Goal: Transaction & Acquisition: Purchase product/service

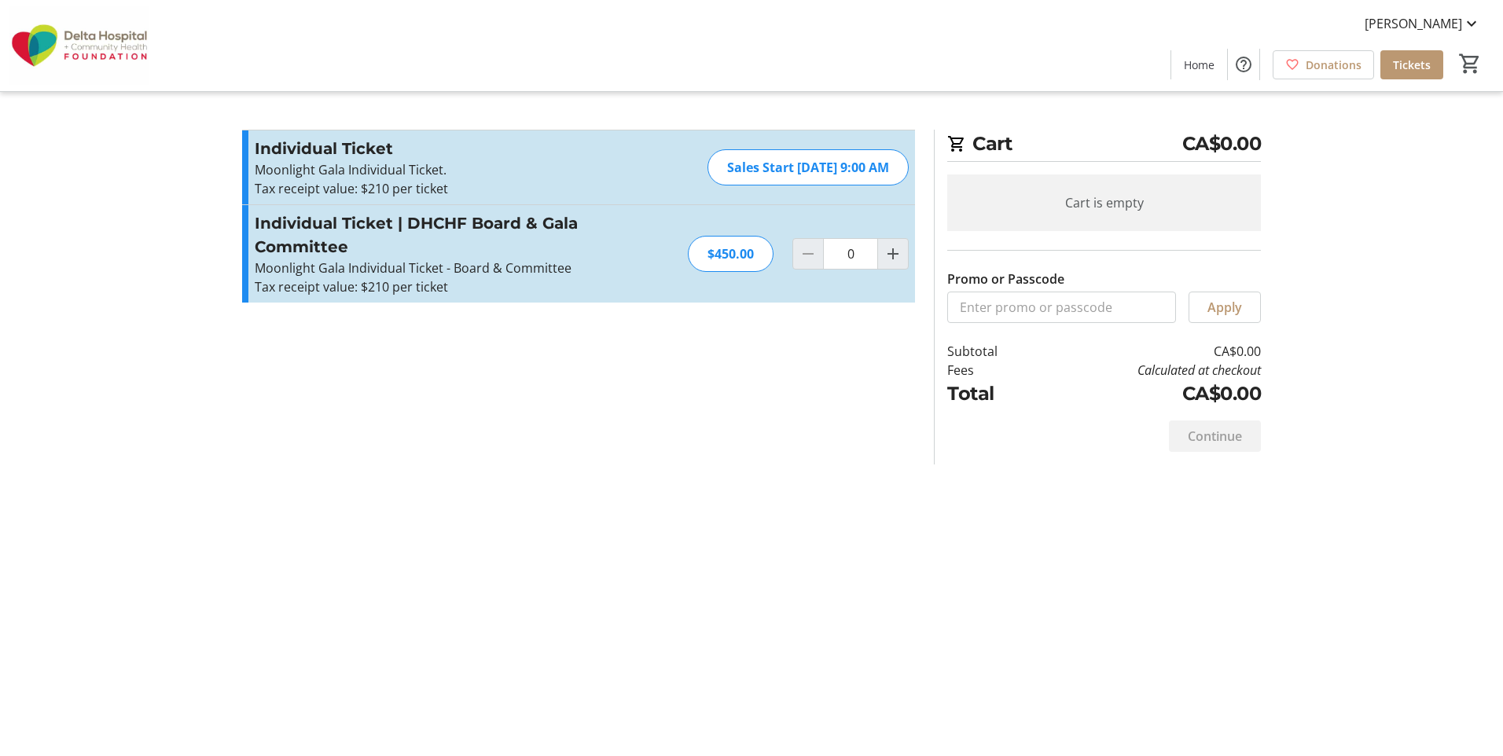
click at [321, 266] on p "Moonlight Gala Individual Ticket - Board & Committee" at bounding box center [427, 268] width 344 height 19
click at [886, 256] on mat-icon "Increment by one" at bounding box center [893, 253] width 19 height 19
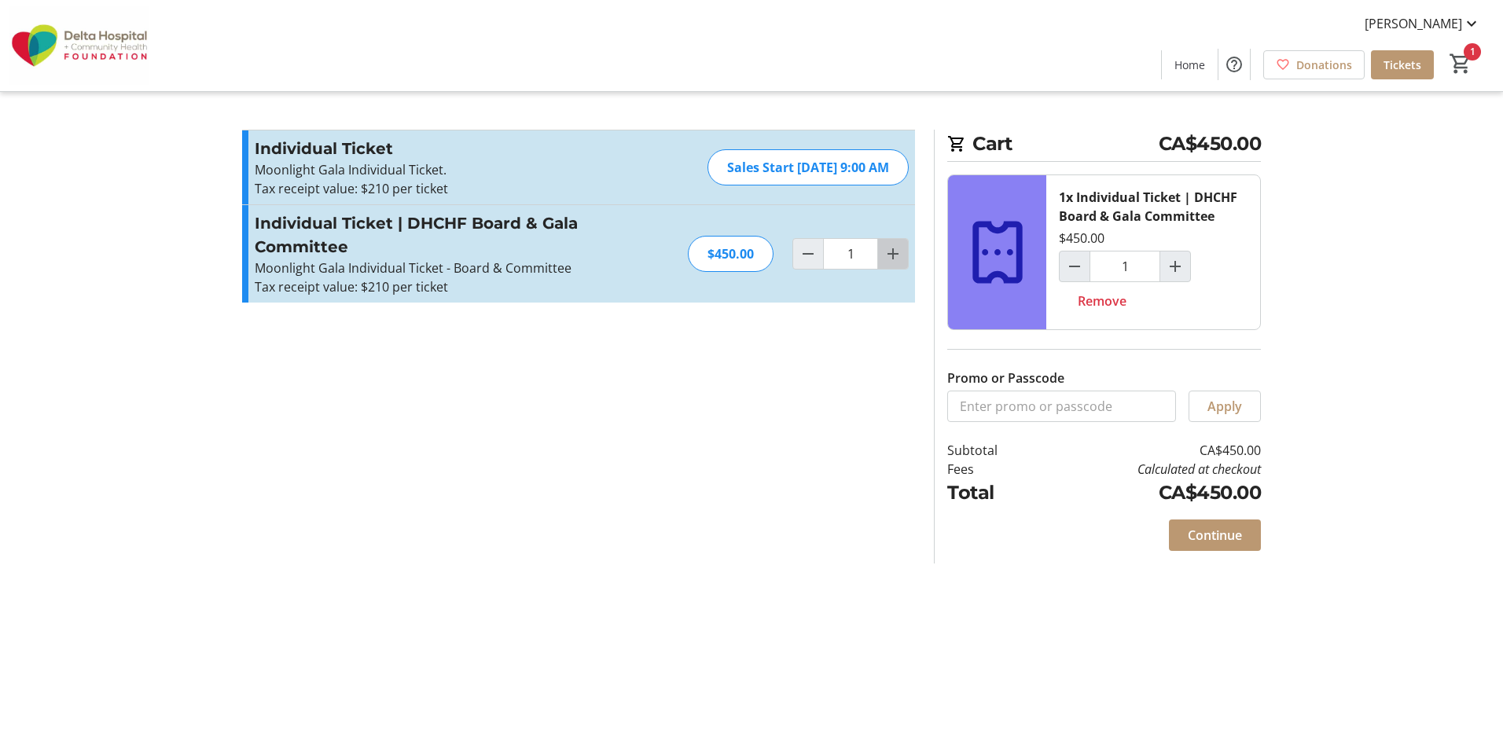
click at [886, 256] on mat-icon "Increment by one" at bounding box center [893, 253] width 19 height 19
type input "2"
click at [800, 269] on div at bounding box center [807, 253] width 31 height 31
click at [800, 265] on span "Decrement by one" at bounding box center [808, 254] width 30 height 30
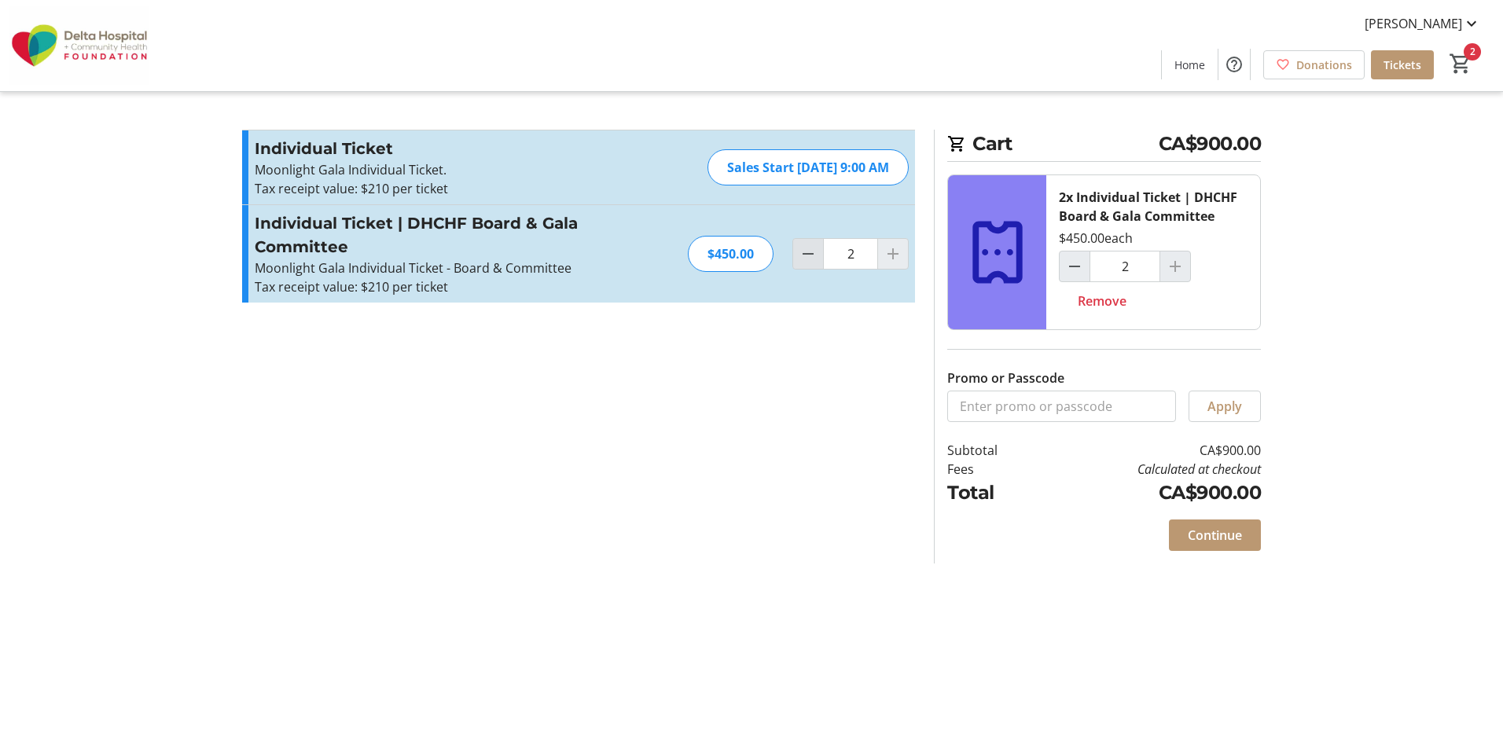
type input "1"
click at [801, 264] on span "Decrement by one" at bounding box center [808, 254] width 30 height 30
type input "0"
